Goal: Task Accomplishment & Management: Use online tool/utility

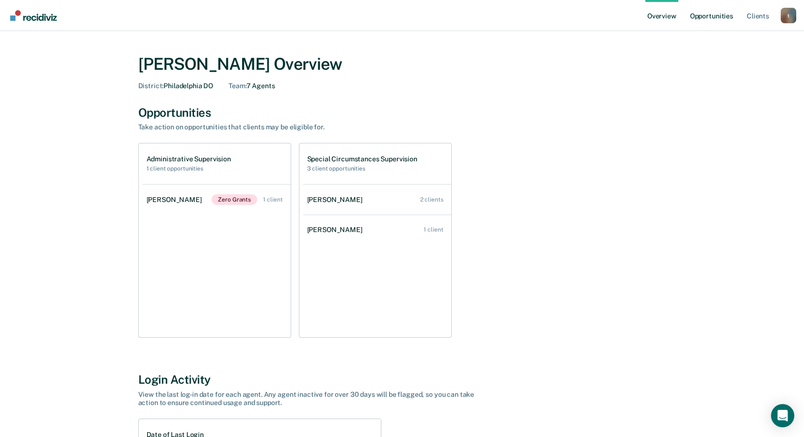
click at [713, 14] on link "Opportunities" at bounding box center [711, 15] width 47 height 31
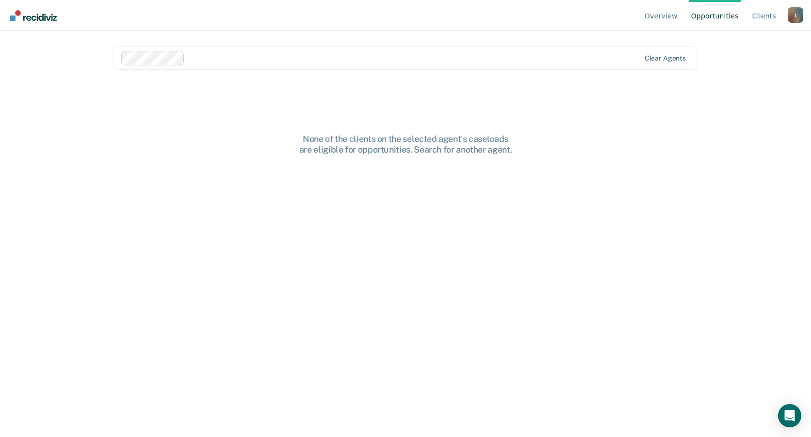
click at [189, 56] on div at bounding box center [414, 57] width 451 height 11
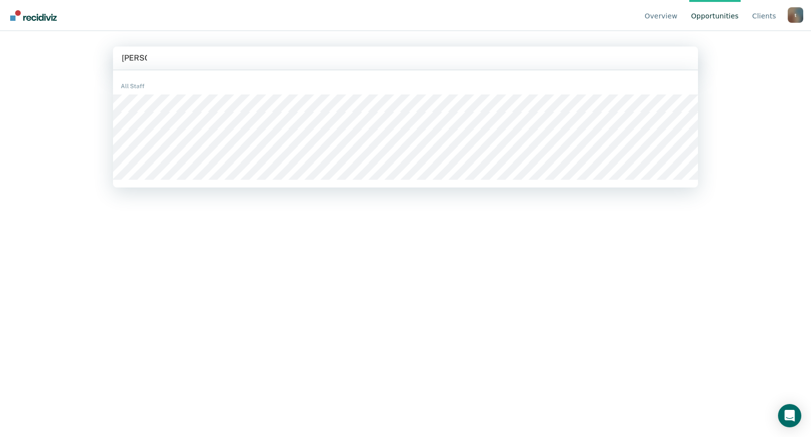
type input "[PERSON_NAME]"
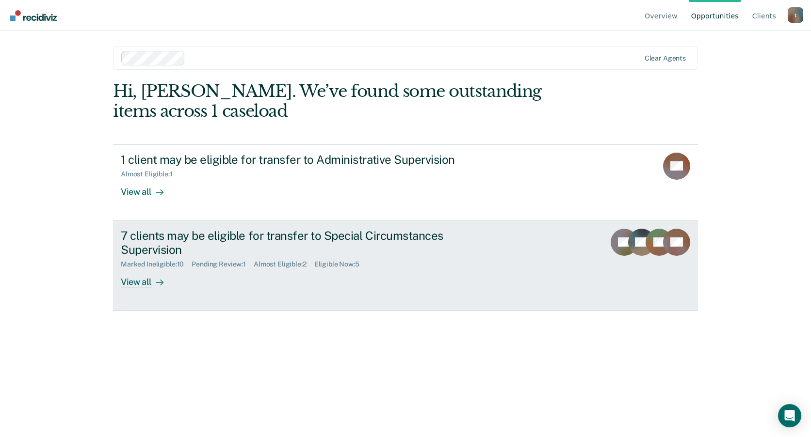
click at [384, 241] on div "7 clients may be eligible for transfer to Special Circumstances Supervision" at bounding box center [291, 243] width 340 height 28
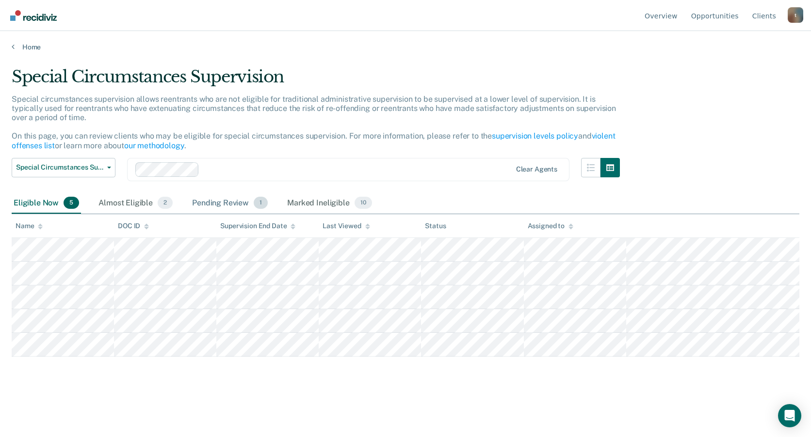
click at [224, 199] on div "Pending Review 1" at bounding box center [230, 203] width 80 height 21
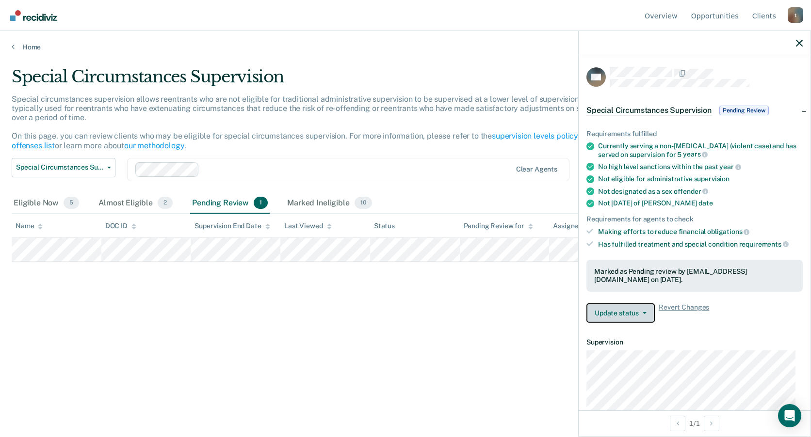
click at [632, 311] on button "Update status" at bounding box center [620, 313] width 68 height 19
click at [754, 207] on div "Not [DATE] of max date" at bounding box center [700, 203] width 205 height 8
click at [797, 41] on icon "button" at bounding box center [799, 43] width 7 height 7
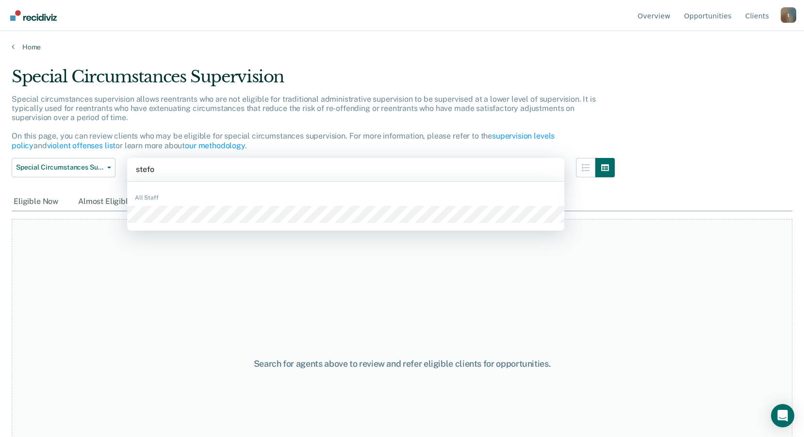
type input "stefon"
click at [181, 205] on div "All Staff" at bounding box center [345, 207] width 437 height 42
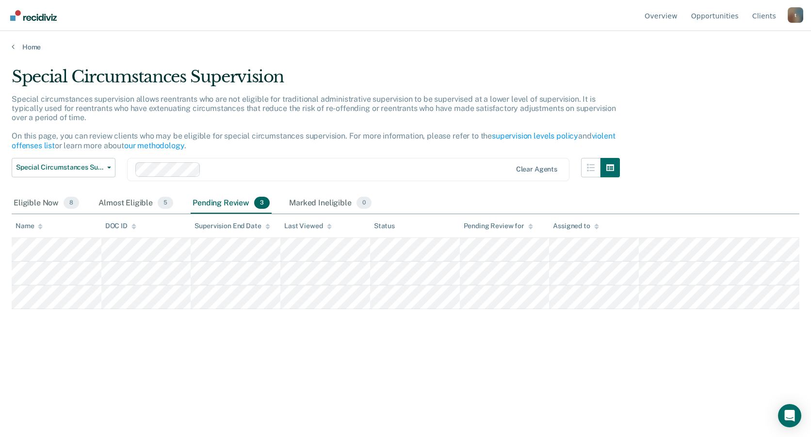
click at [227, 377] on div "Special Circumstances Supervision Special circumstances supervision allows reen…" at bounding box center [406, 231] width 788 height 329
click at [55, 203] on div "Eligible Now 8" at bounding box center [46, 203] width 69 height 21
